Goal: Find specific page/section: Find specific page/section

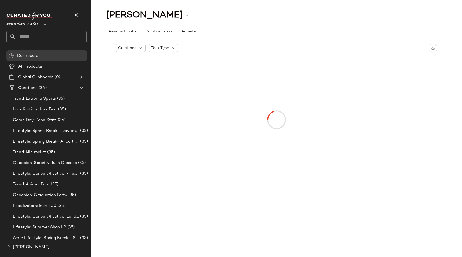
click at [35, 21] on span "American Eagle" at bounding box center [22, 23] width 32 height 10
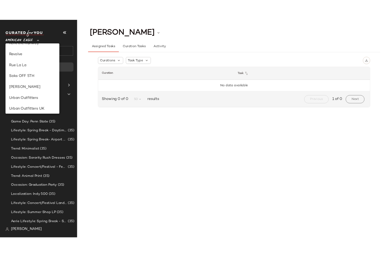
scroll to position [255, 0]
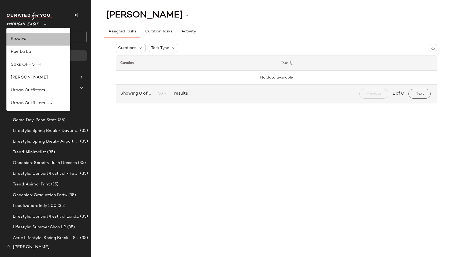
click at [24, 40] on div "Revolve" at bounding box center [38, 39] width 55 height 6
type input "**"
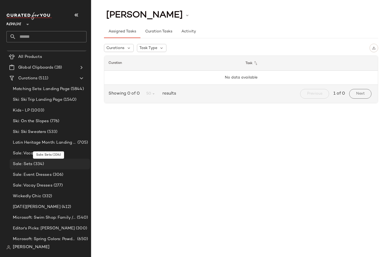
scroll to position [9, 0]
click at [38, 168] on div "Sale: Sets (334)" at bounding box center [50, 165] width 80 height 11
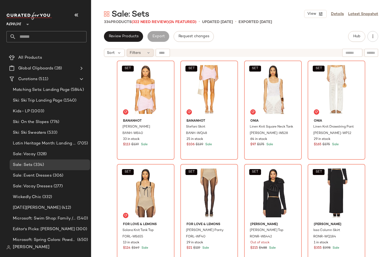
click at [145, 55] on div "Filters" at bounding box center [140, 53] width 27 height 8
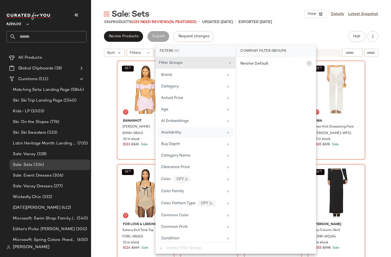
click at [180, 133] on span "Availability" at bounding box center [171, 133] width 20 height 4
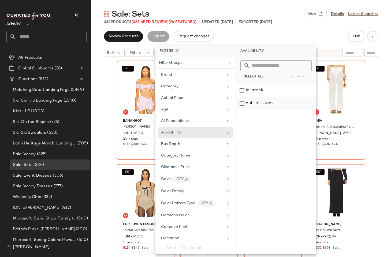
click at [247, 104] on div "out_of_stock" at bounding box center [276, 103] width 80 height 13
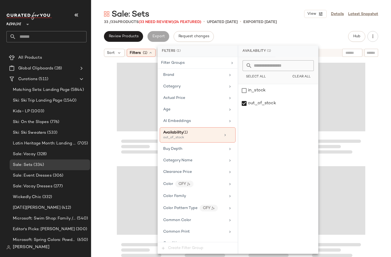
click at [189, 10] on div "Sale: Sets View Details Latest Snapshot" at bounding box center [241, 14] width 300 height 11
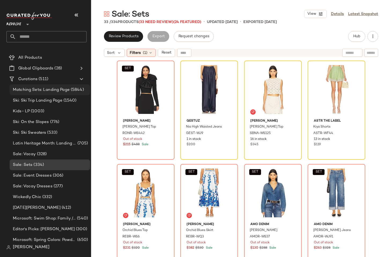
click at [53, 89] on span "Matching Sets: Landing Page" at bounding box center [41, 90] width 57 height 6
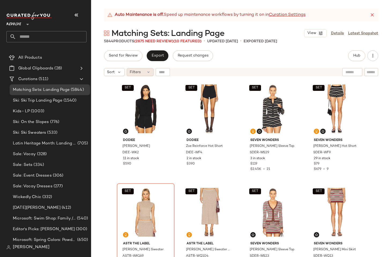
click at [138, 75] on div "Filters" at bounding box center [140, 72] width 27 height 8
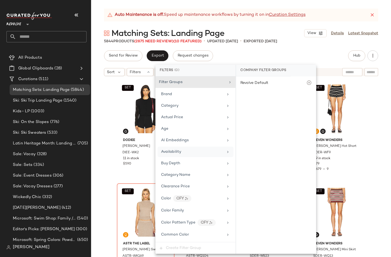
click at [178, 153] on span "Availability" at bounding box center [171, 152] width 20 height 4
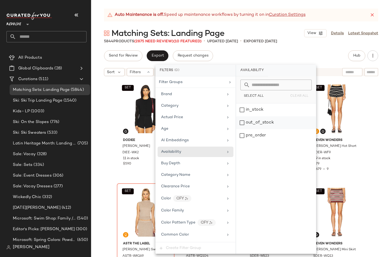
click at [262, 121] on div "out_of_stock" at bounding box center [276, 122] width 80 height 13
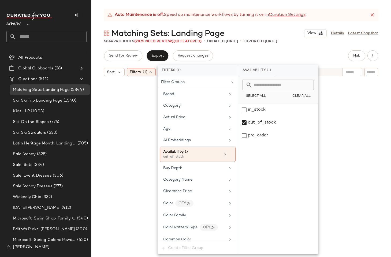
click at [240, 28] on div "Matching Sets: Landing Page View Details Latest Snapshot" at bounding box center [241, 33] width 300 height 11
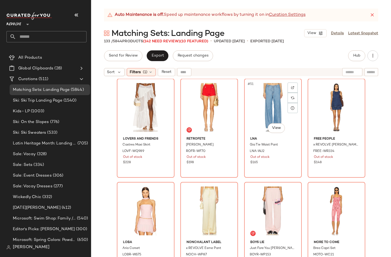
scroll to position [1246, 0]
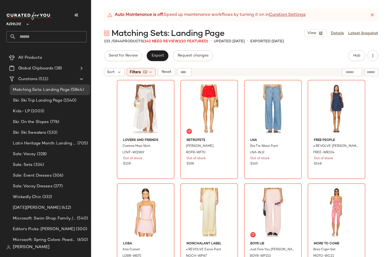
click at [233, 50] on div "Auto Maintenance is off. Speed up maintenance workflows by turning it on in Cur…" at bounding box center [241, 133] width 300 height 249
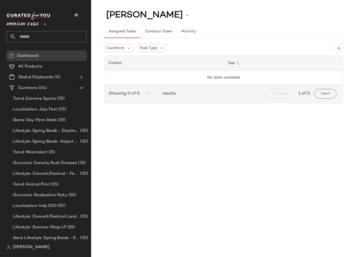
click at [354, 182] on div "Kylie Boyd Assigned Tasks Curation Tasks Activity Curations Task Type Curation …" at bounding box center [223, 133] width 265 height 249
click at [116, 123] on div "Kylie Boyd Assigned Tasks Curation Tasks Activity Curations Task Type Curation …" at bounding box center [223, 133] width 265 height 249
click at [187, 50] on div "Curations Task Type" at bounding box center [223, 48] width 239 height 9
click at [16, 25] on span "American Eagle" at bounding box center [22, 23] width 32 height 10
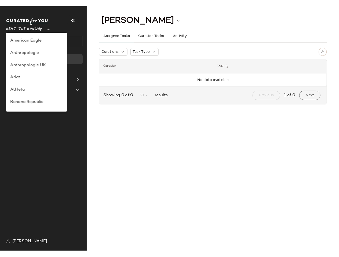
scroll to position [212, 0]
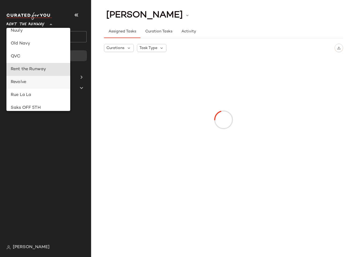
click at [23, 83] on div "Revolve" at bounding box center [38, 82] width 55 height 6
type input "**"
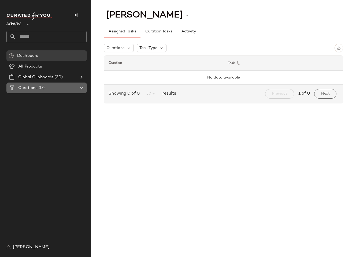
click at [32, 89] on span "Curations" at bounding box center [27, 88] width 19 height 6
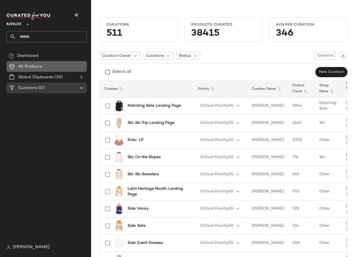
click at [28, 68] on span "All Products" at bounding box center [30, 67] width 24 height 6
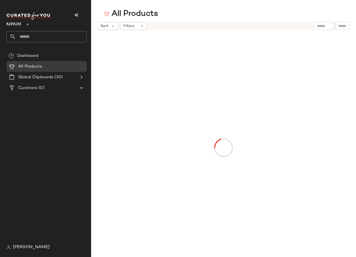
click at [319, 23] on div at bounding box center [324, 26] width 14 height 8
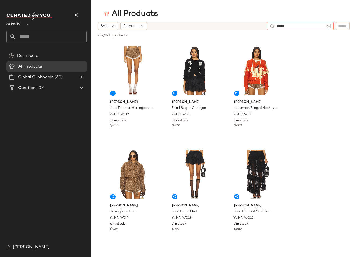
type input "******"
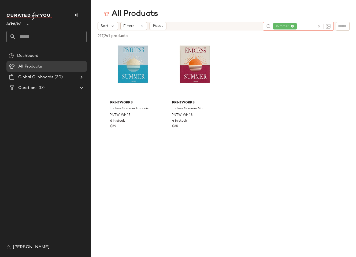
click at [258, 52] on div "Printworks Endless Summer Turquois PNTW-WH47 6 in stock $59 Printworks Endless …" at bounding box center [223, 91] width 265 height 99
click at [316, 27] on div at bounding box center [323, 26] width 16 height 9
click at [320, 25] on icon at bounding box center [319, 26] width 4 height 4
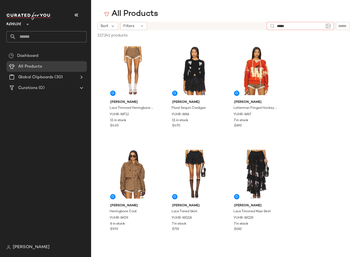
type input "******"
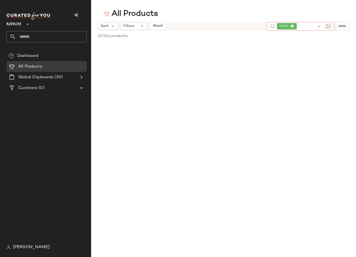
click at [293, 27] on icon at bounding box center [292, 26] width 3 height 3
type input "*"
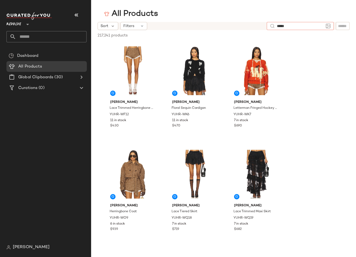
type input "******"
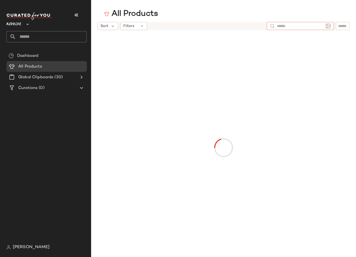
click at [215, 23] on div "Sort Filters" at bounding box center [180, 26] width 165 height 8
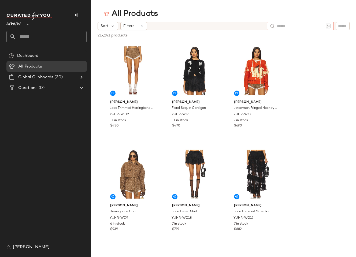
click at [322, 25] on input "text" at bounding box center [300, 26] width 47 height 6
type input "*"
type input "****"
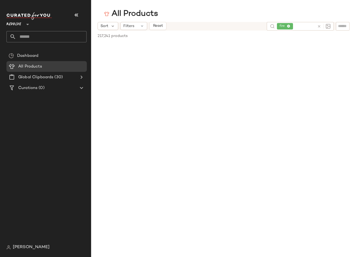
click at [237, 30] on div "Sort Filters Reset fire" at bounding box center [224, 26] width 252 height 9
click at [319, 25] on icon at bounding box center [319, 26] width 4 height 4
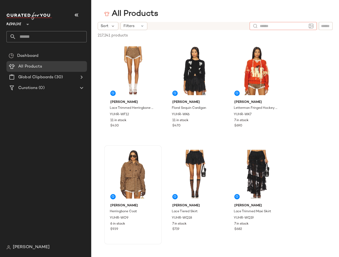
click at [137, 178] on div at bounding box center [133, 174] width 54 height 54
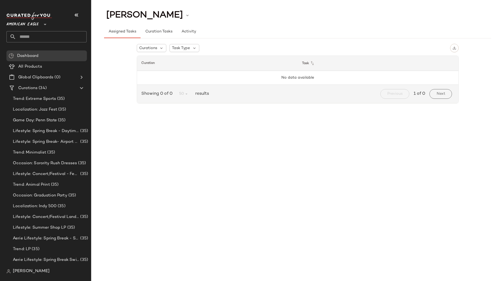
click at [23, 27] on span "American Eagle" at bounding box center [22, 23] width 32 height 10
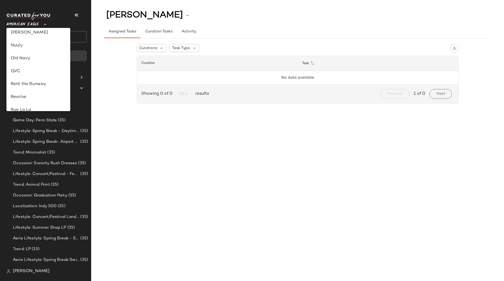
scroll to position [204, 0]
click at [35, 87] on div "Revolve" at bounding box center [38, 90] width 55 height 6
type input "**"
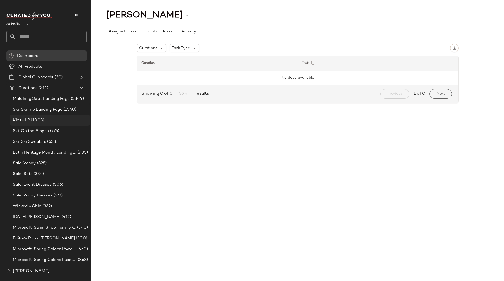
click at [51, 121] on div "Kids- LP (1003)" at bounding box center [49, 120] width 77 height 6
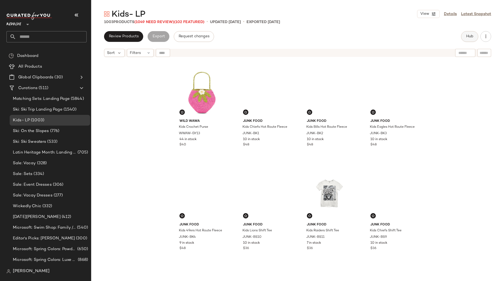
click at [474, 38] on button "Hub" at bounding box center [469, 36] width 17 height 11
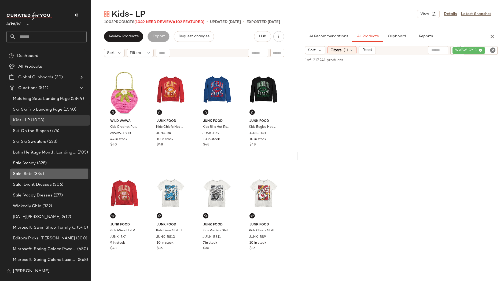
click at [53, 178] on div "Sale: Sets (334)" at bounding box center [50, 173] width 80 height 11
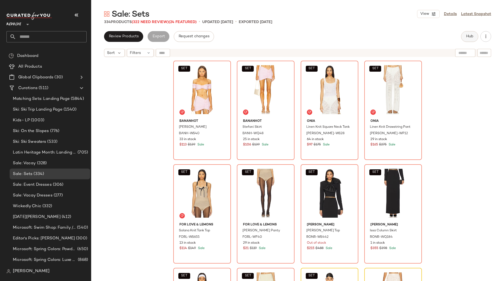
click at [465, 36] on button "Hub" at bounding box center [469, 36] width 17 height 11
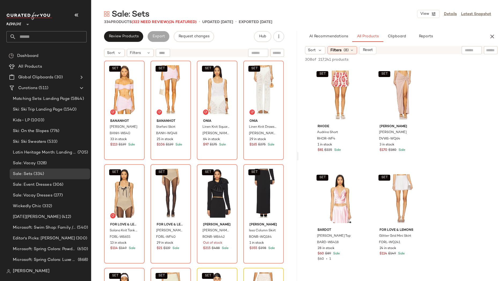
click at [467, 50] on input "text" at bounding box center [472, 50] width 14 height 6
type input "******"
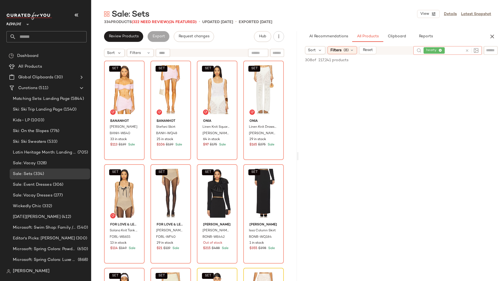
click at [466, 50] on icon at bounding box center [467, 51] width 4 height 4
click at [329, 12] on div "Sale: Sets View Details Latest Snapshot" at bounding box center [297, 14] width 413 height 11
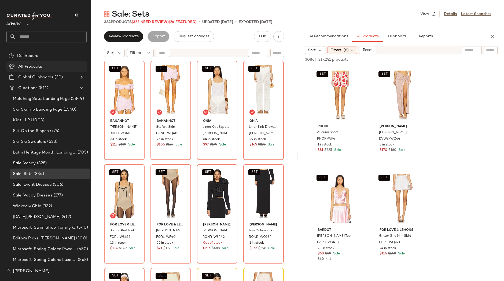
click at [45, 69] on div "All Products" at bounding box center [51, 67] width 68 height 6
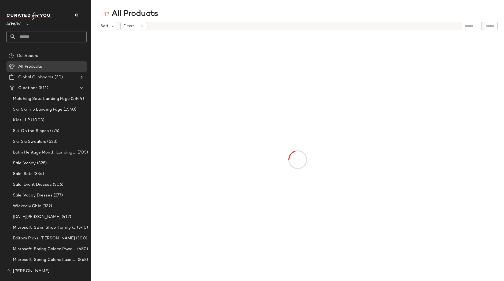
click at [473, 28] on div at bounding box center [471, 26] width 20 height 8
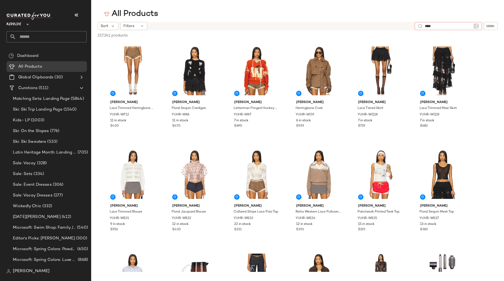
type input "*****"
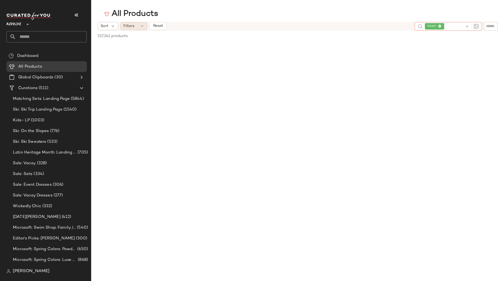
drag, startPoint x: 142, startPoint y: 31, endPoint x: 139, endPoint y: 28, distance: 4.0
click at [141, 31] on div "217,241 products • 0 selected Deselect All" at bounding box center [297, 37] width 413 height 12
click at [138, 27] on div "Filters" at bounding box center [133, 26] width 27 height 8
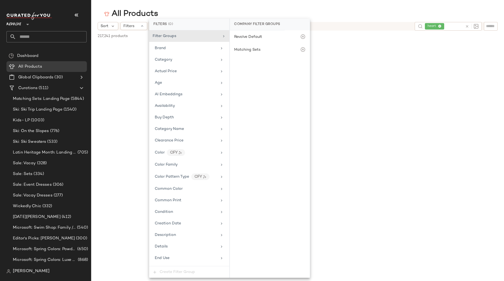
click at [348, 42] on div at bounding box center [297, 93] width 413 height 103
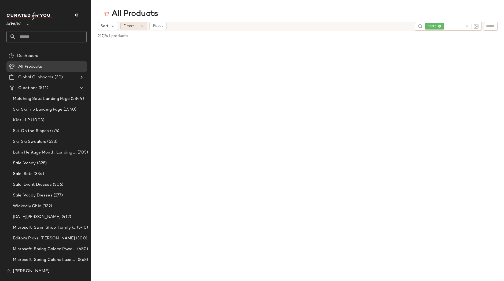
click at [126, 24] on span "Filters" at bounding box center [128, 26] width 11 height 6
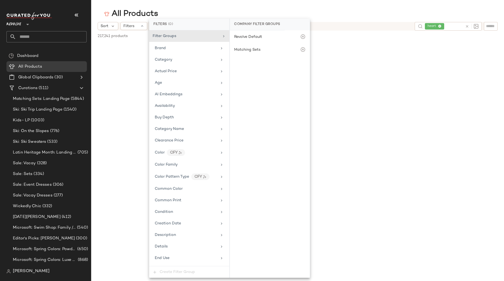
click at [193, 10] on div "All Products" at bounding box center [297, 14] width 413 height 11
